Goal: Task Accomplishment & Management: Manage account settings

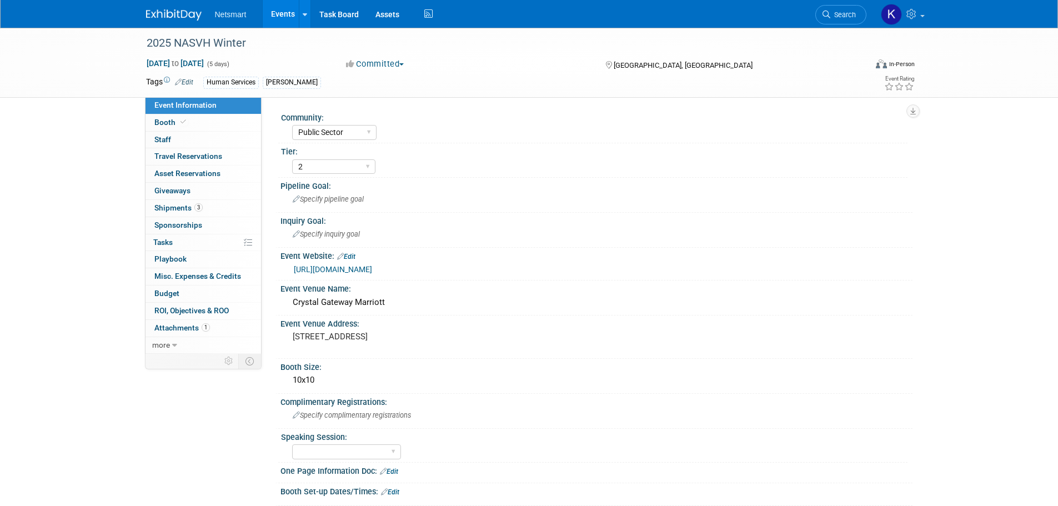
select select "Public Sector"
select select "2"
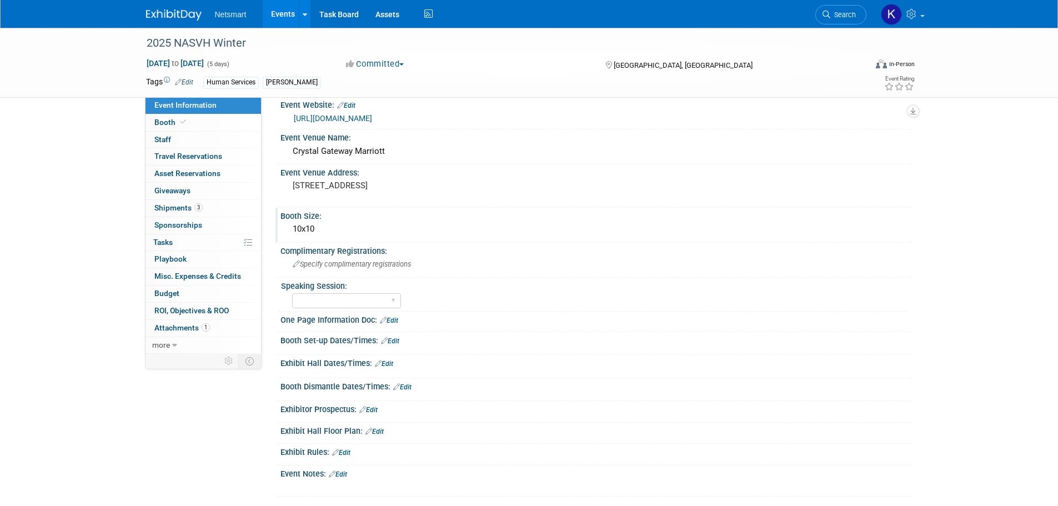
scroll to position [150, 0]
click at [852, 13] on span "Search" at bounding box center [843, 15] width 26 height 8
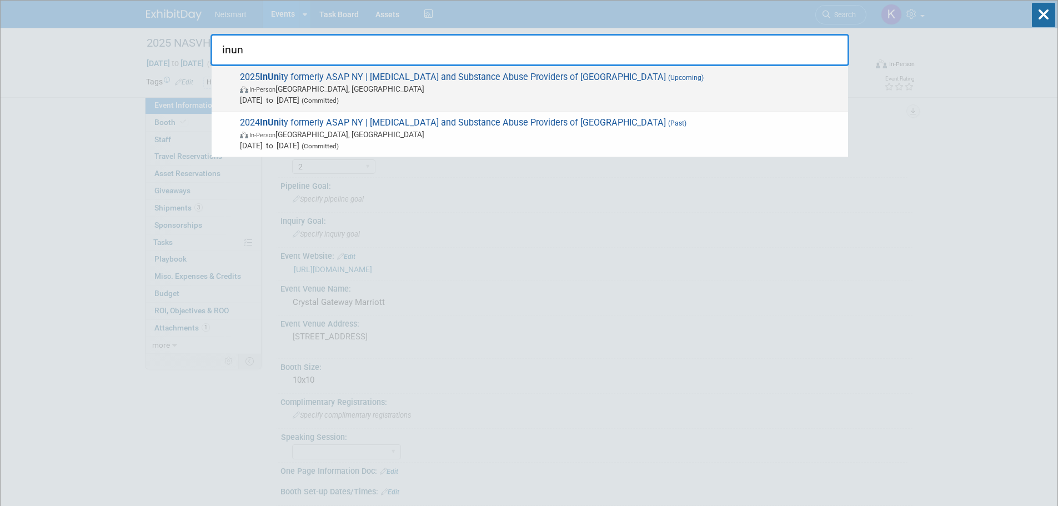
type input "inun"
click at [338, 89] on span "In-Person Saratoga Springs, NY" at bounding box center [541, 88] width 603 height 11
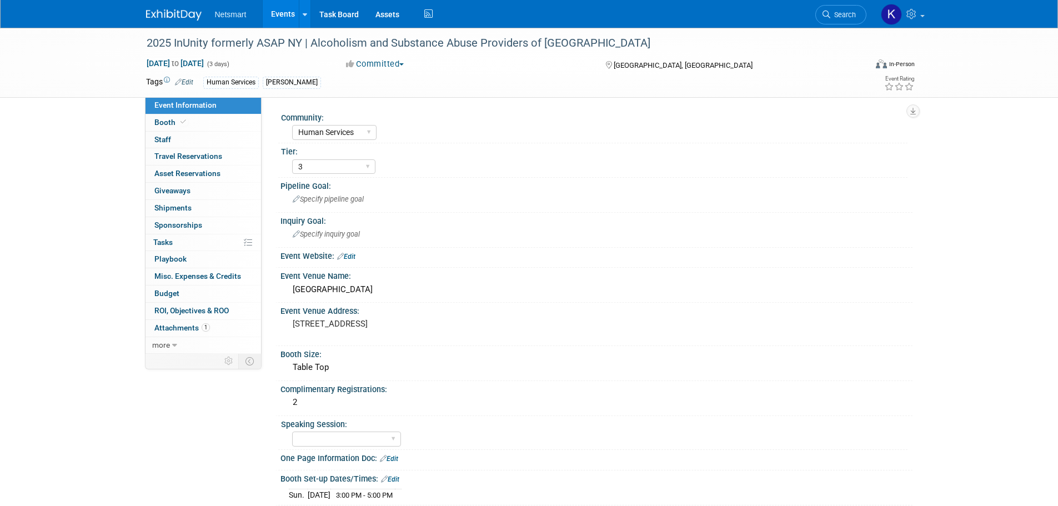
select select "Human Services"
select select "3"
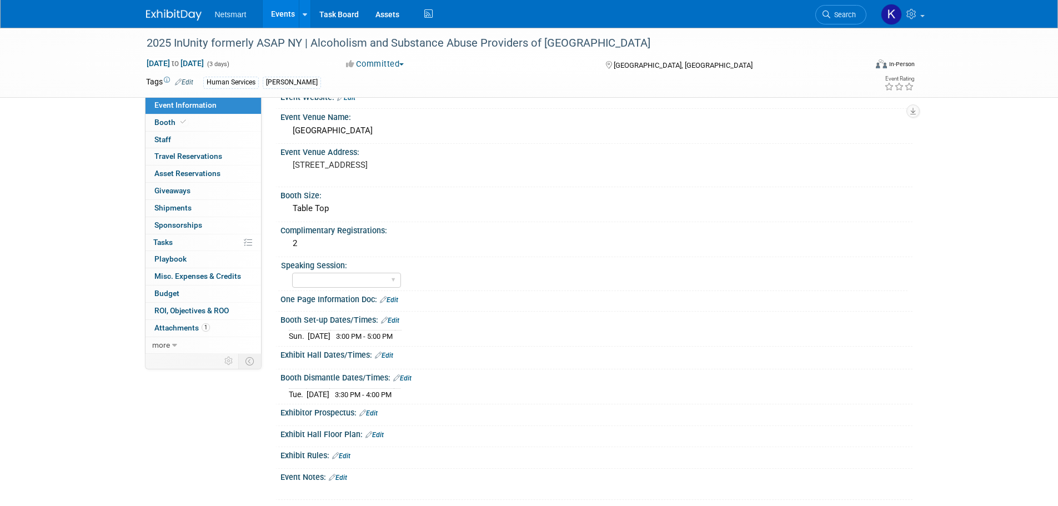
scroll to position [167, 0]
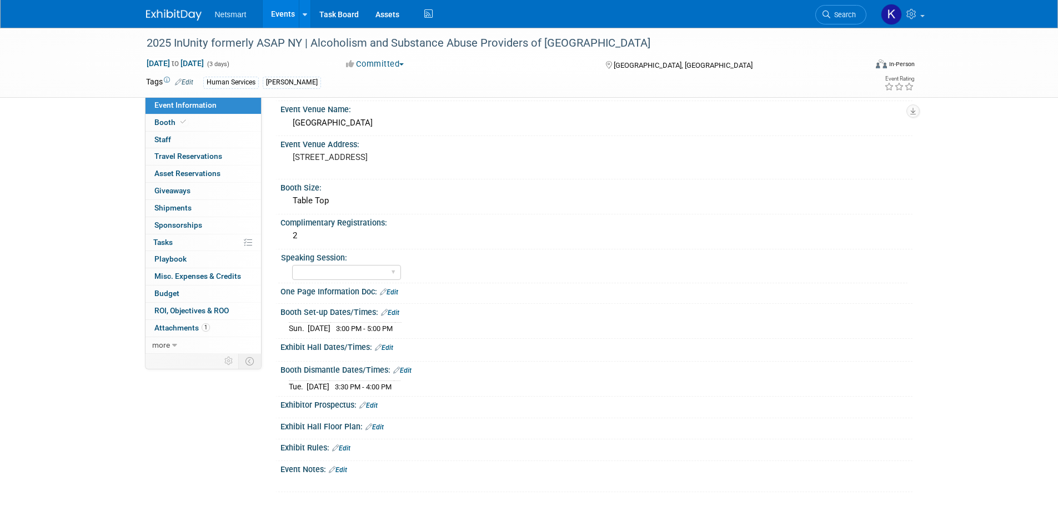
click at [392, 347] on link "Edit" at bounding box center [384, 348] width 18 height 8
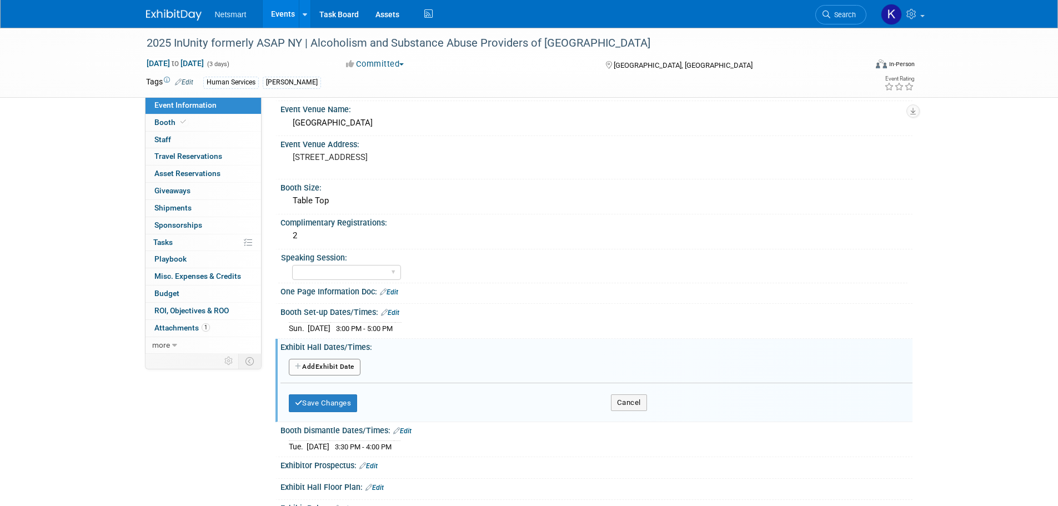
click at [324, 369] on button "Add Another Exhibit Date" at bounding box center [325, 367] width 72 height 17
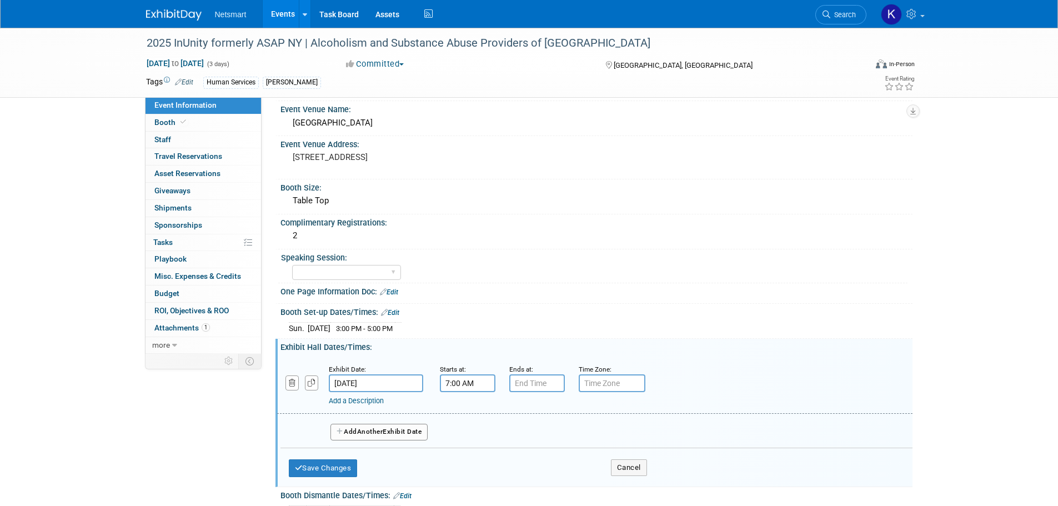
click at [461, 376] on input "7:00 AM" at bounding box center [468, 383] width 56 height 18
click at [467, 414] on span at bounding box center [465, 410] width 19 height 19
click at [464, 450] on span at bounding box center [465, 458] width 19 height 19
click at [516, 431] on span "00" at bounding box center [517, 434] width 21 height 20
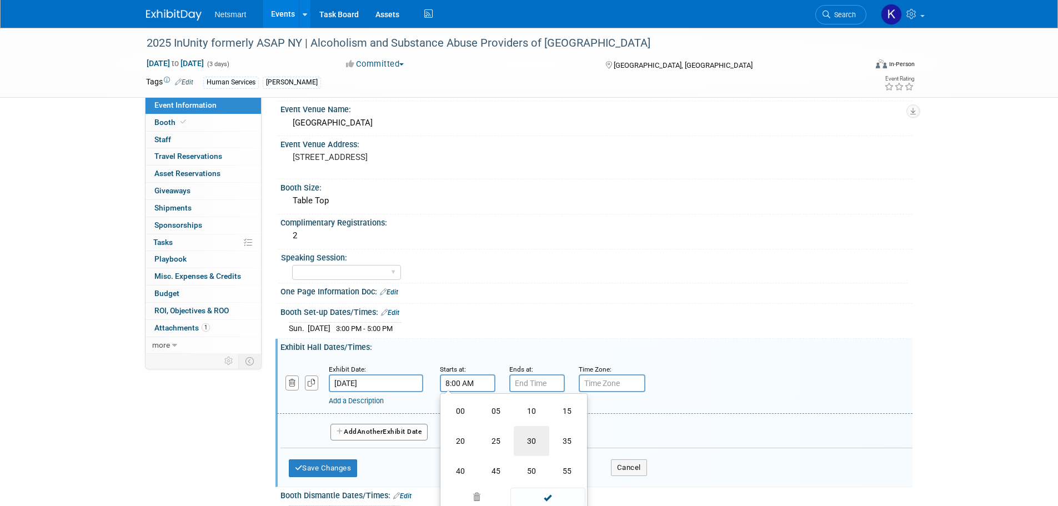
click at [516, 433] on td "30" at bounding box center [532, 441] width 36 height 30
type input "8:30 AM"
click at [537, 374] on input "7:00 PM" at bounding box center [537, 383] width 56 height 18
click at [543, 464] on span at bounding box center [534, 458] width 19 height 19
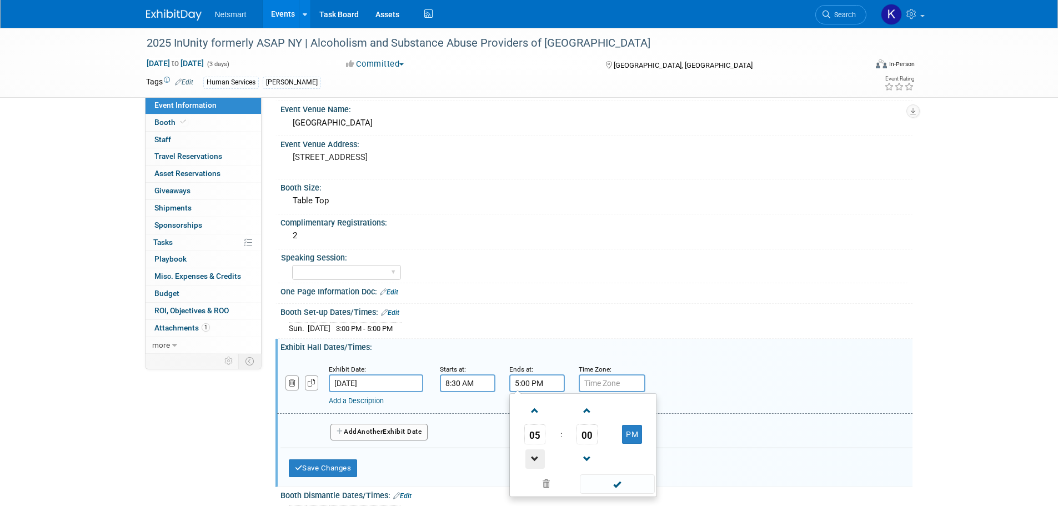
click at [543, 464] on span at bounding box center [534, 458] width 19 height 19
type input "4:00 PM"
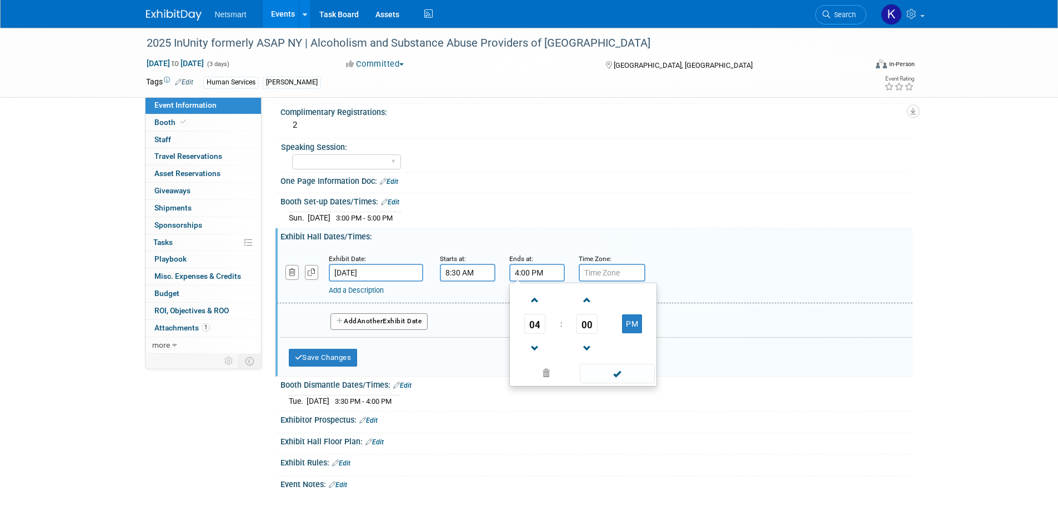
scroll to position [278, 0]
click at [598, 370] on span at bounding box center [617, 372] width 75 height 19
click at [370, 321] on span "Another" at bounding box center [370, 321] width 26 height 8
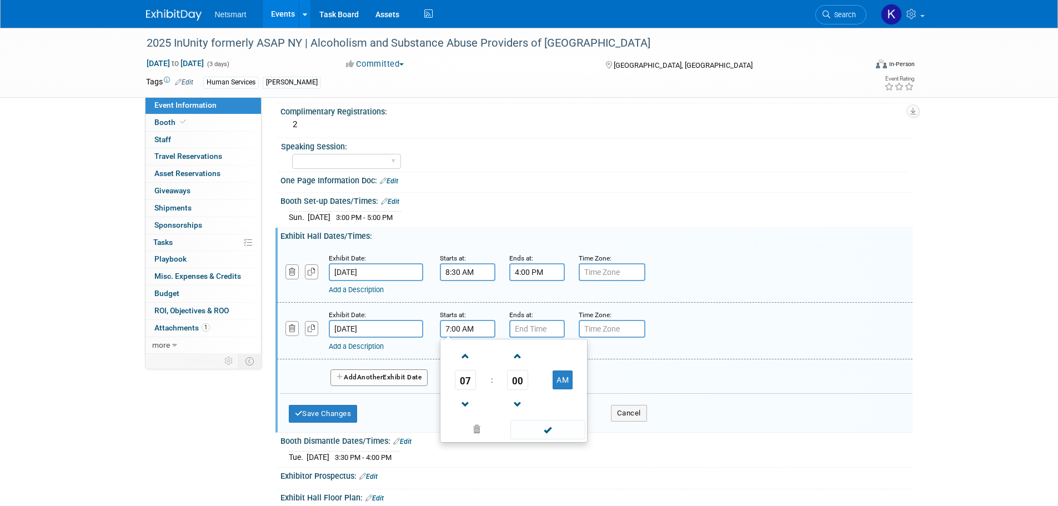
click at [470, 329] on input "7:00 AM" at bounding box center [468, 329] width 56 height 18
click at [464, 363] on span at bounding box center [465, 356] width 19 height 19
click at [524, 380] on span "00" at bounding box center [517, 380] width 21 height 20
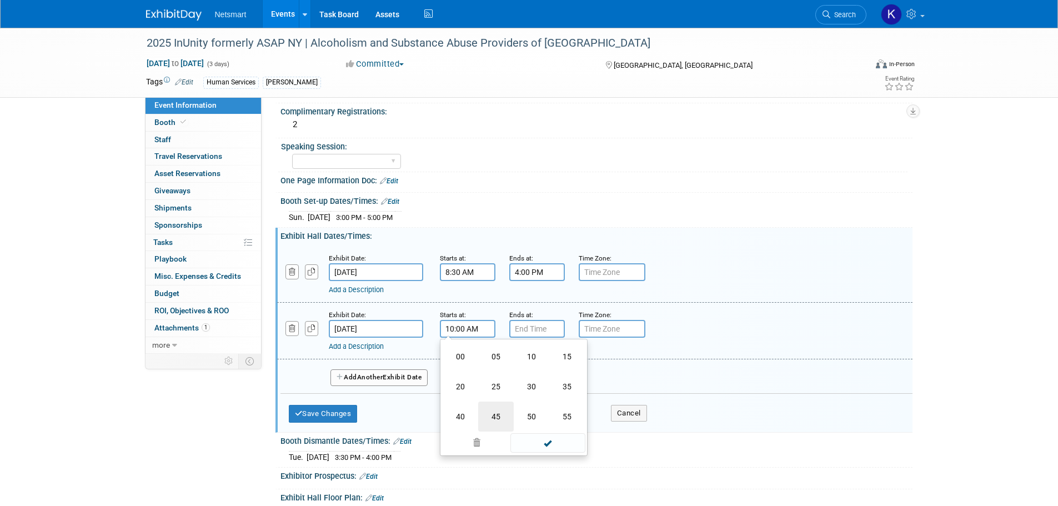
click at [480, 426] on td "45" at bounding box center [496, 416] width 36 height 30
type input "10:45 AM"
click at [520, 331] on input "7:00 PM" at bounding box center [537, 329] width 56 height 18
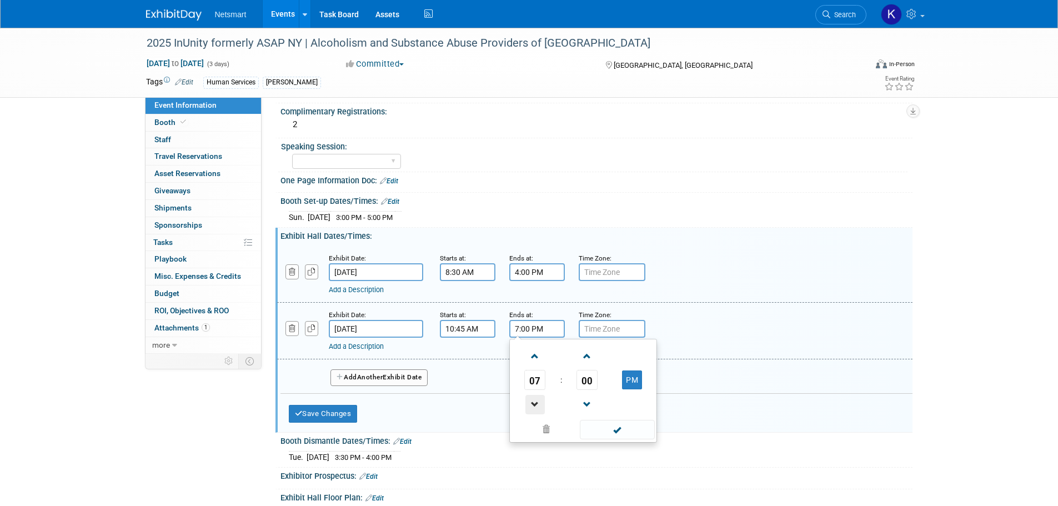
click at [540, 403] on span at bounding box center [534, 404] width 19 height 19
click at [523, 382] on td "04" at bounding box center [535, 380] width 46 height 20
click at [541, 376] on span "04" at bounding box center [534, 380] width 21 height 20
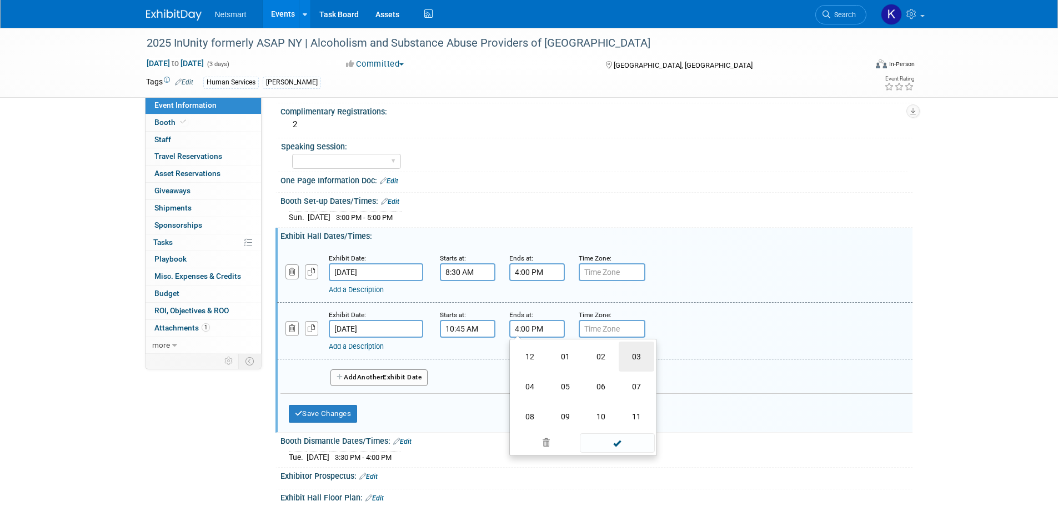
click at [634, 352] on td "03" at bounding box center [637, 357] width 36 height 30
click at [583, 380] on span "00" at bounding box center [586, 380] width 21 height 20
click at [594, 382] on td "30" at bounding box center [601, 386] width 36 height 30
type input "3:30 PM"
click at [675, 286] on div "Add a Description" at bounding box center [566, 290] width 475 height 10
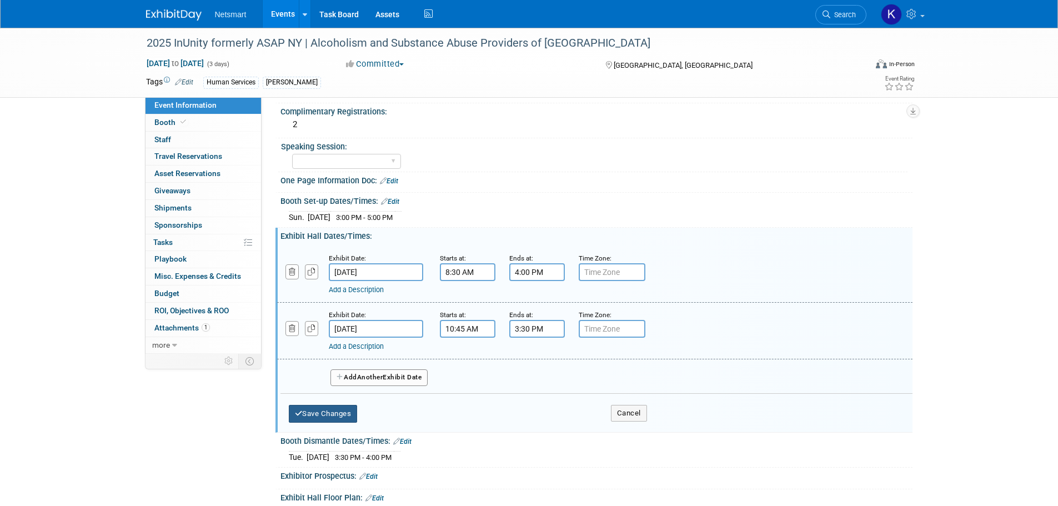
click at [339, 408] on button "Save Changes" at bounding box center [323, 414] width 69 height 18
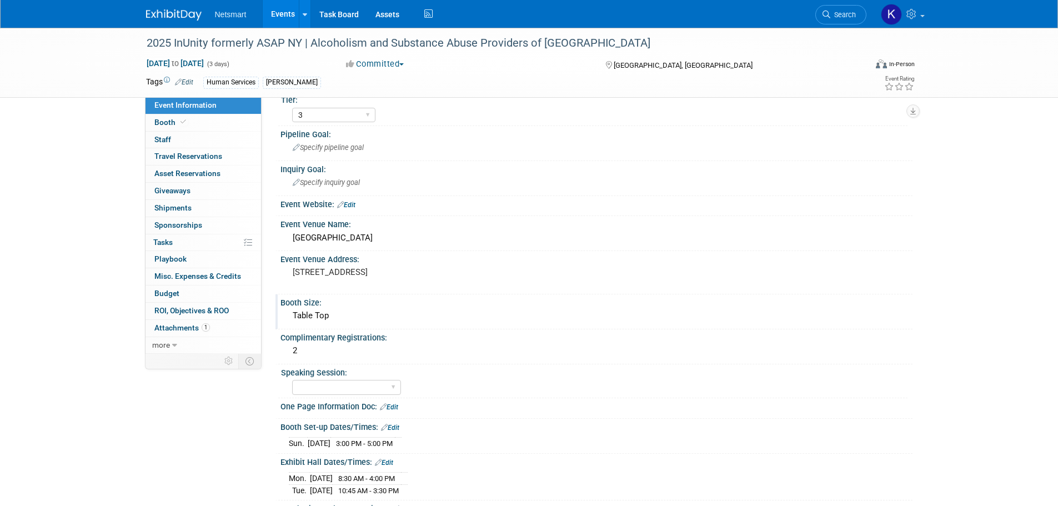
scroll to position [47, 0]
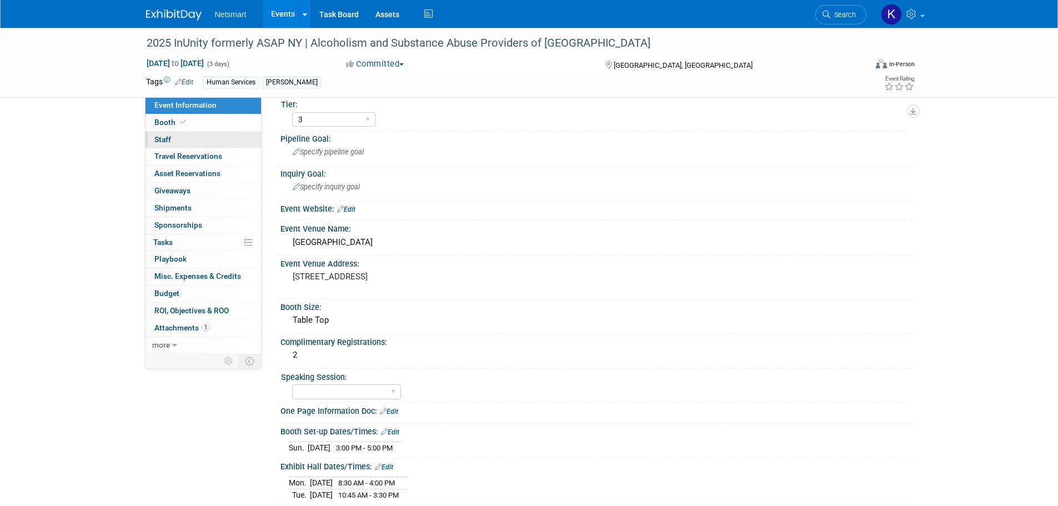
click at [192, 138] on link "0 Staff 0" at bounding box center [203, 140] width 116 height 17
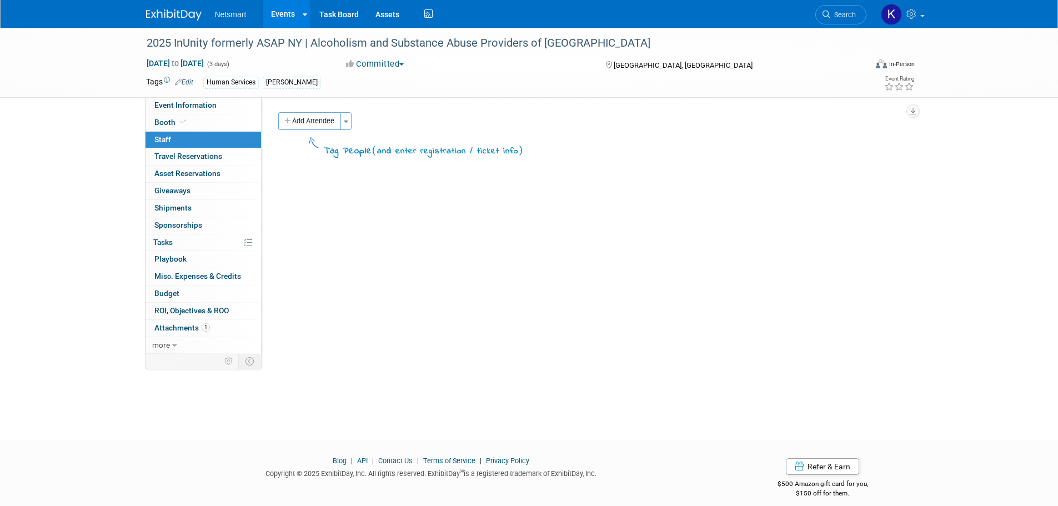
drag, startPoint x: 333, startPoint y: 125, endPoint x: 355, endPoint y: 152, distance: 34.6
click at [332, 125] on button "Add Attendee" at bounding box center [309, 121] width 63 height 18
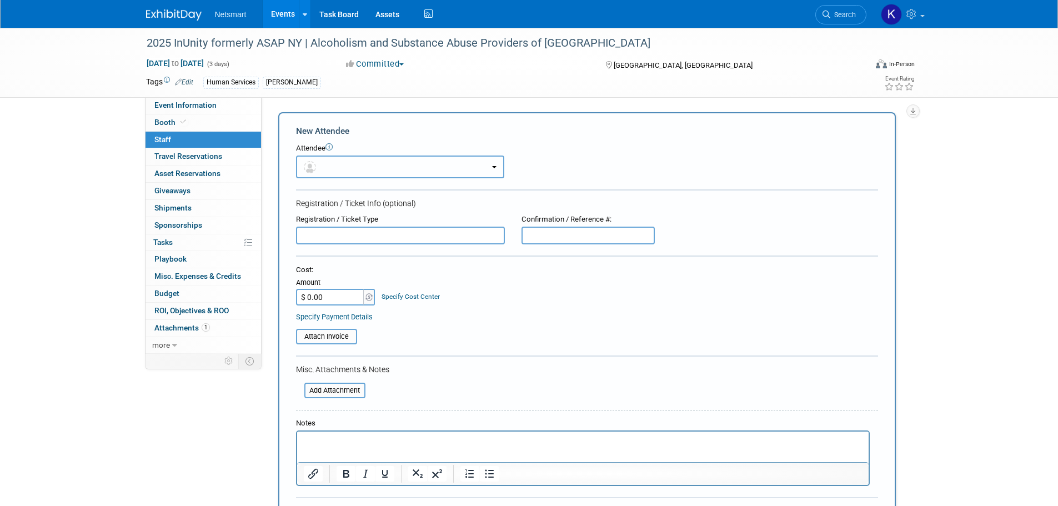
click at [343, 161] on button "button" at bounding box center [400, 166] width 208 height 23
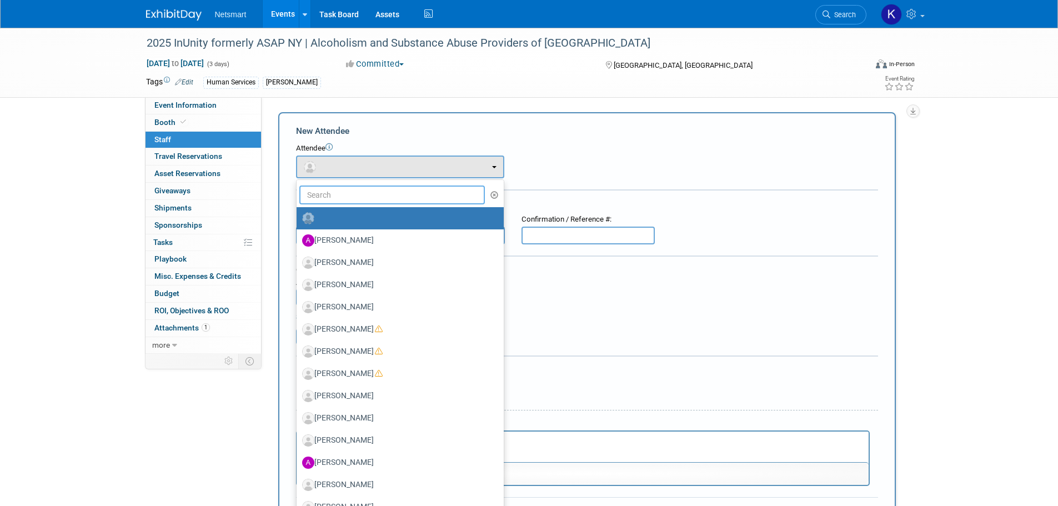
click at [324, 196] on input "text" at bounding box center [392, 194] width 186 height 19
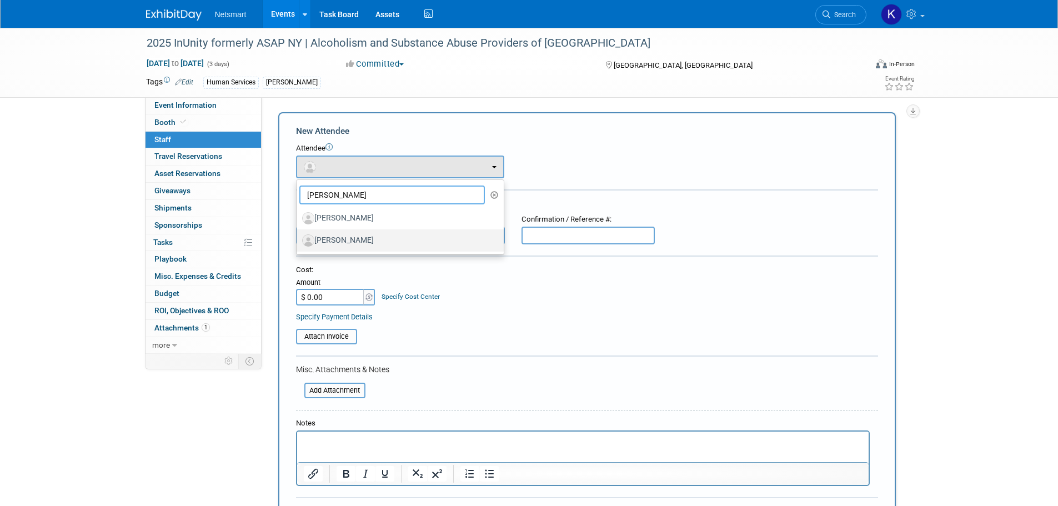
type input "[PERSON_NAME]"
click at [330, 249] on label "[PERSON_NAME]" at bounding box center [397, 241] width 190 height 18
click at [298, 243] on input "[PERSON_NAME]" at bounding box center [294, 238] width 7 height 7
select select "c057c857-3927-4145-b7a7-031ebe8514c3"
select select "300"
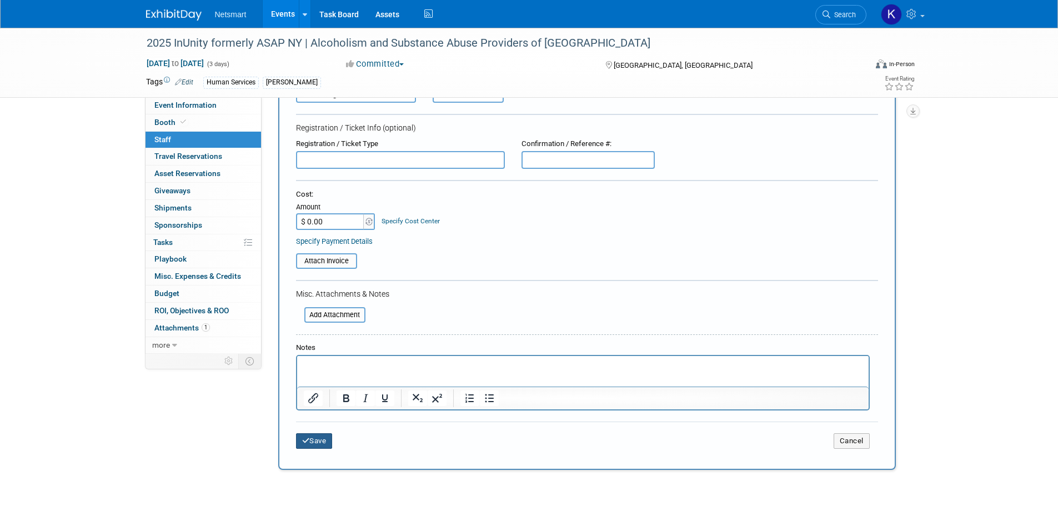
click at [300, 443] on button "Save" at bounding box center [314, 441] width 37 height 16
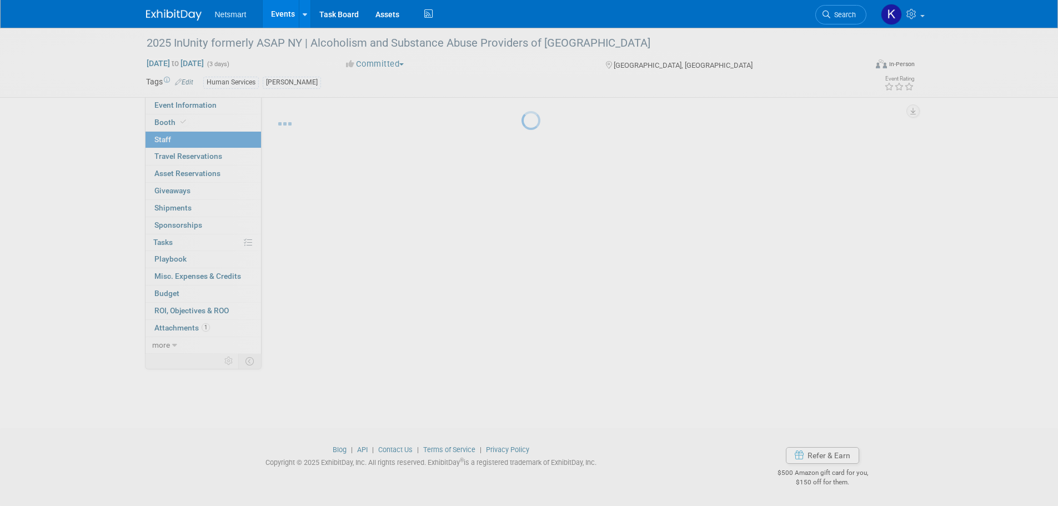
scroll to position [11, 0]
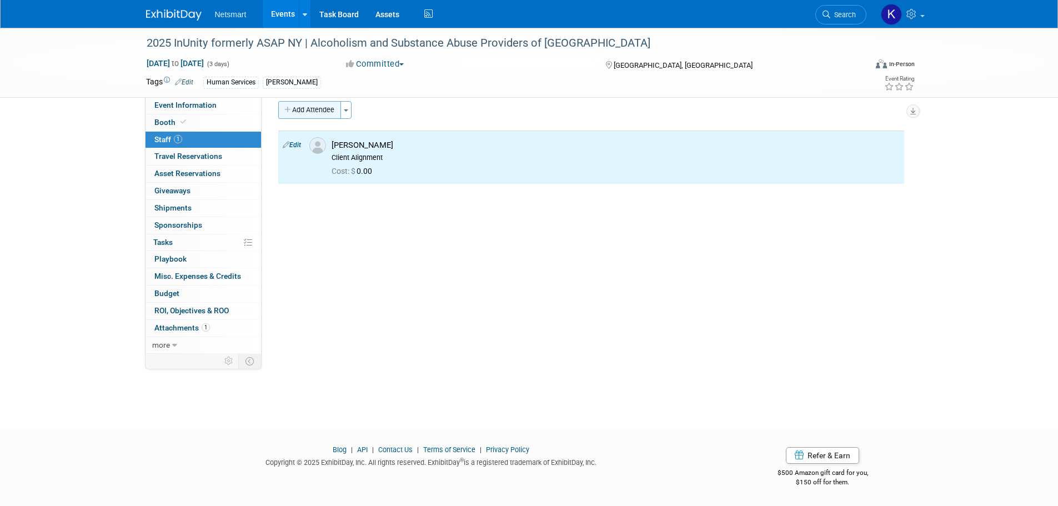
click at [332, 113] on button "Add Attendee" at bounding box center [309, 110] width 63 height 18
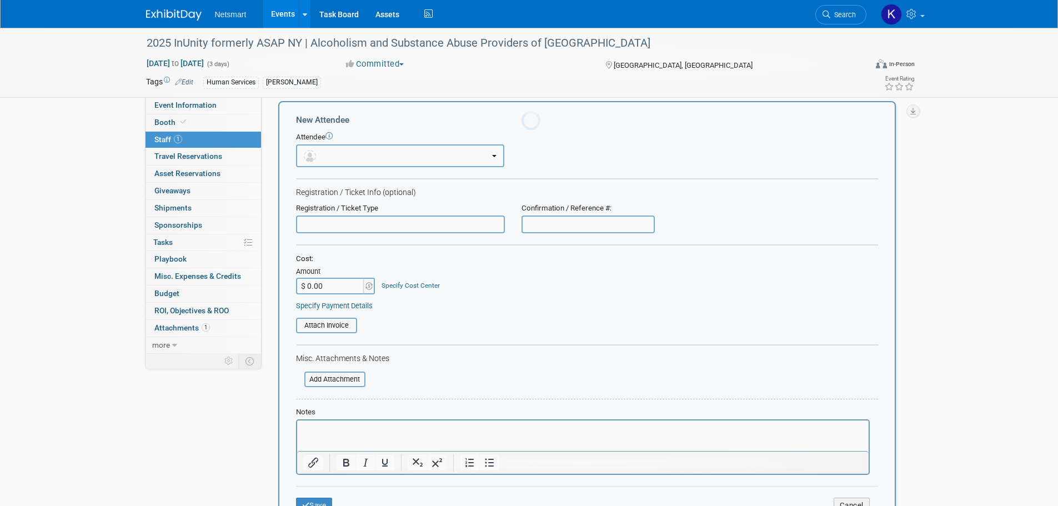
scroll to position [0, 0]
click at [345, 153] on button "button" at bounding box center [400, 155] width 208 height 23
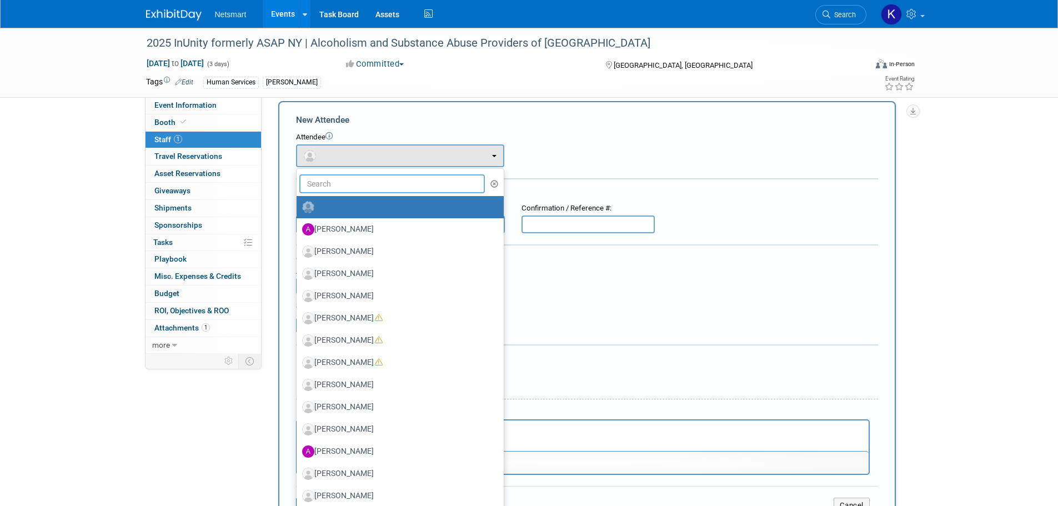
click at [328, 178] on input "text" at bounding box center [392, 183] width 186 height 19
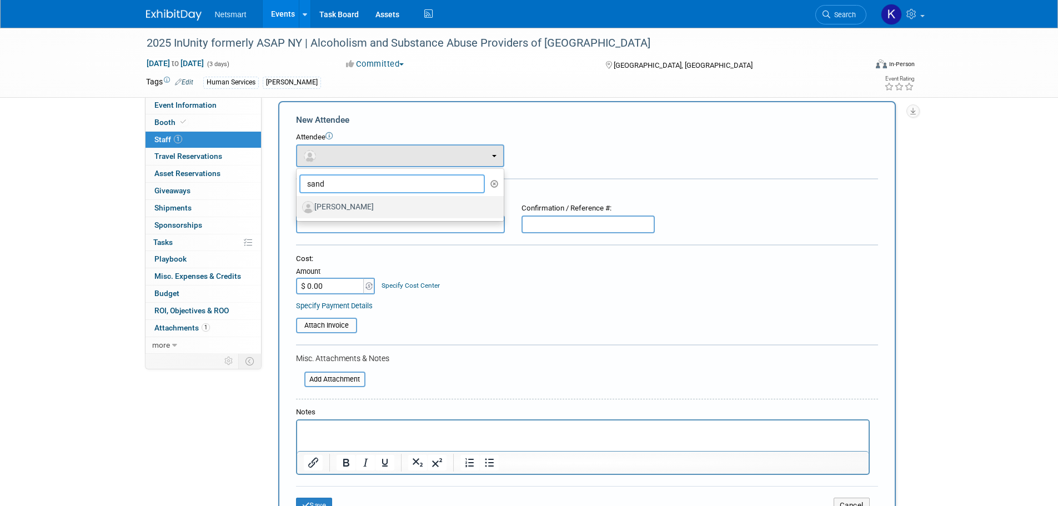
type input "sand"
click at [325, 206] on label "[PERSON_NAME]" at bounding box center [397, 207] width 190 height 18
click at [298, 206] on input "[PERSON_NAME]" at bounding box center [294, 205] width 7 height 7
select select "fb922669-2185-415a-b4eb-aef0c8e23131"
select select "400"
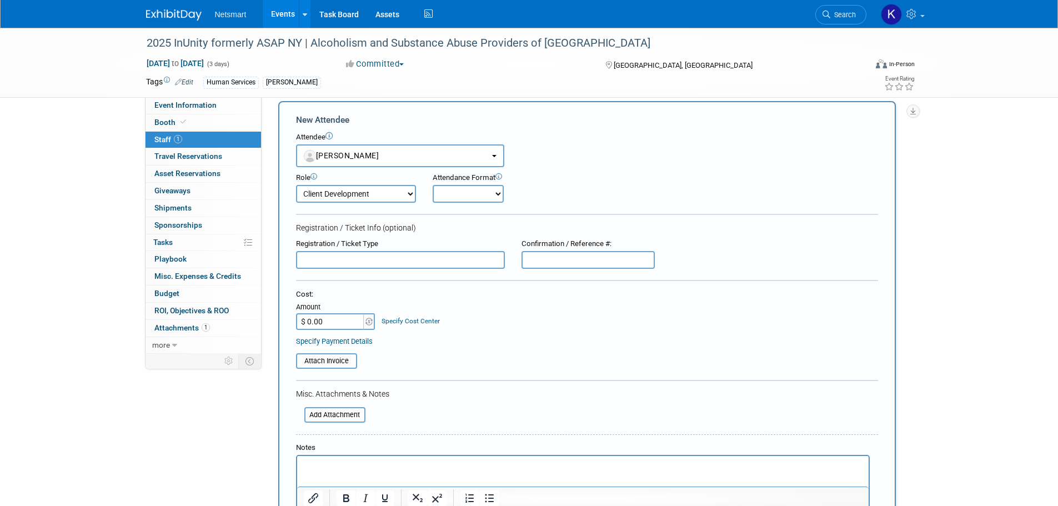
scroll to position [178, 0]
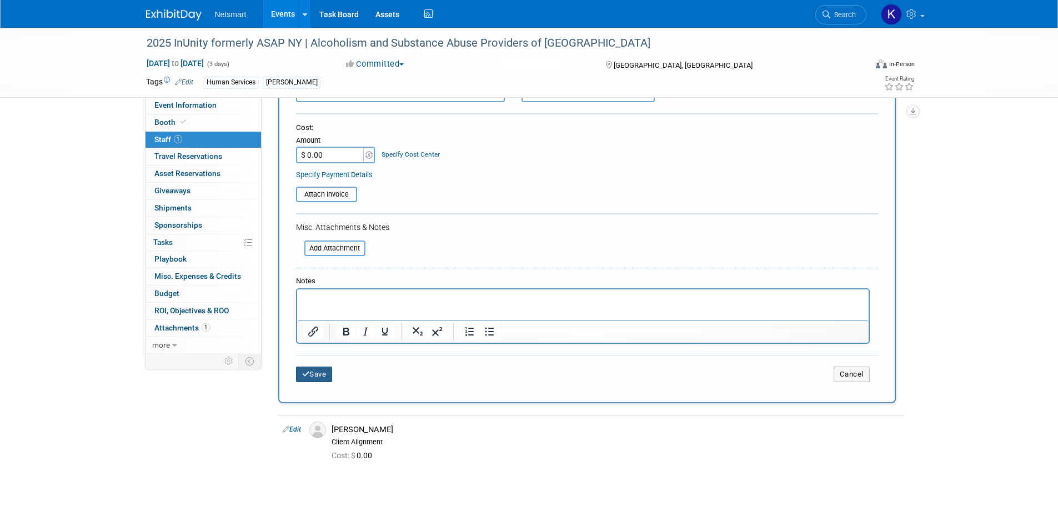
click at [323, 379] on button "Save" at bounding box center [314, 374] width 37 height 16
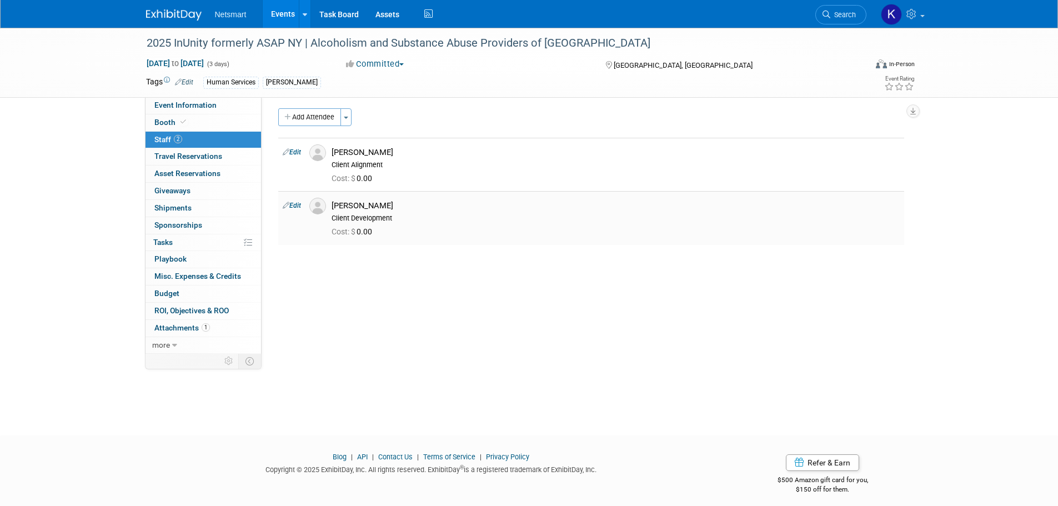
scroll to position [0, 0]
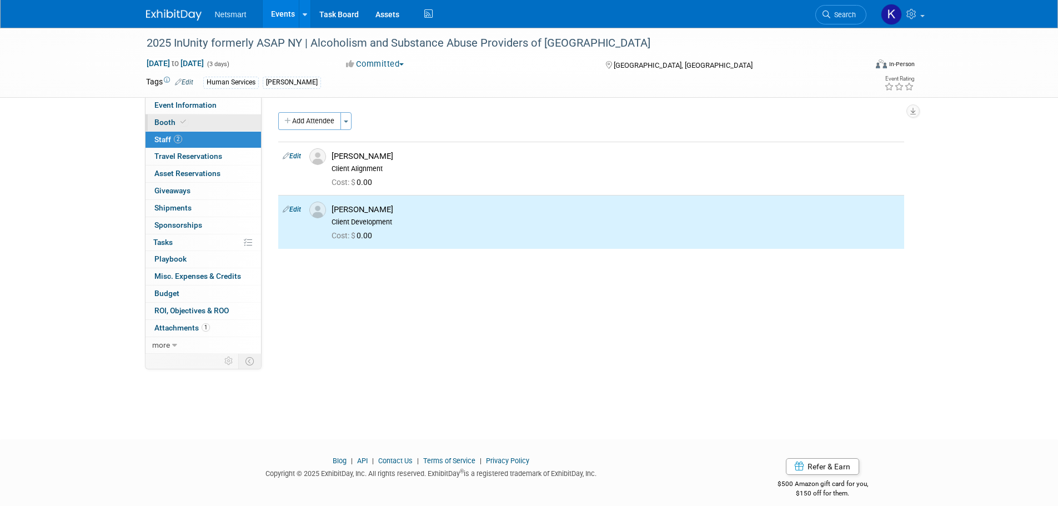
click at [217, 117] on link "Booth" at bounding box center [203, 122] width 116 height 17
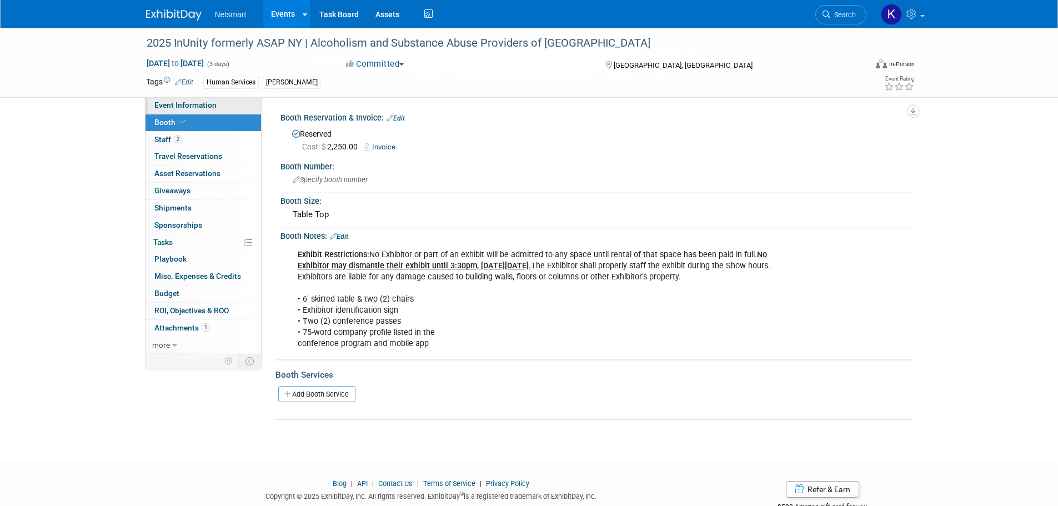
click at [204, 104] on span "Event Information" at bounding box center [185, 105] width 62 height 9
select select "Human Services"
select select "3"
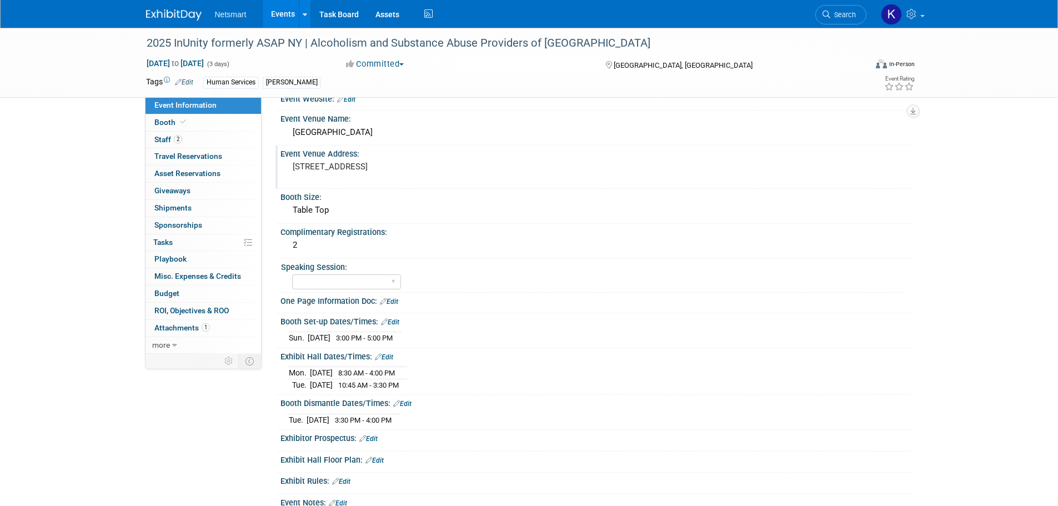
scroll to position [167, 0]
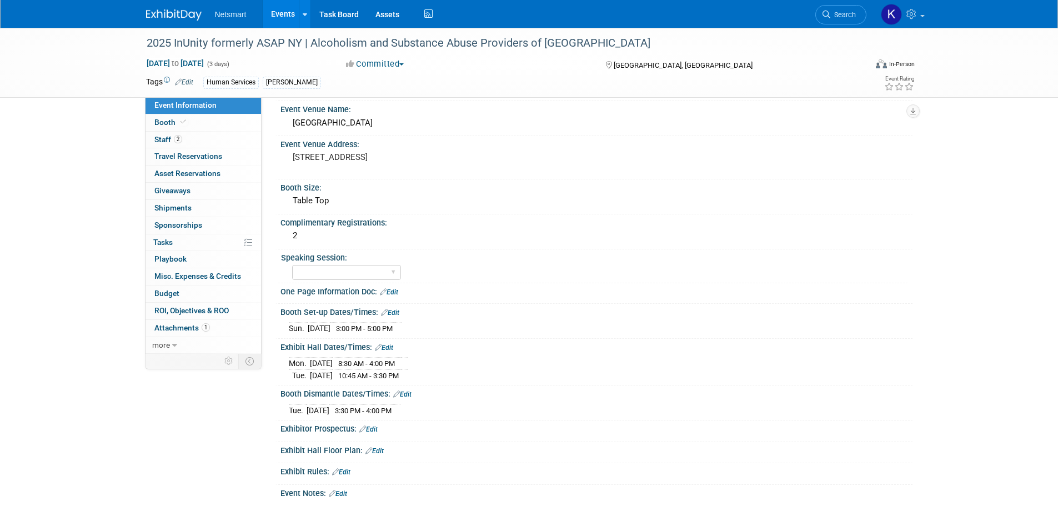
drag, startPoint x: 425, startPoint y: 378, endPoint x: 289, endPoint y: 362, distance: 137.0
click at [289, 362] on tbody "[DATE] 8:30 AM - 4:00 PM [DATE] 10:45 AM - 3:30 PM" at bounding box center [348, 370] width 119 height 24
copy tbody "[DATE] 8:30 AM - 4:00 PM [DATE] 10:45 AM - 3:30 PM"
